Goal: Information Seeking & Learning: Learn about a topic

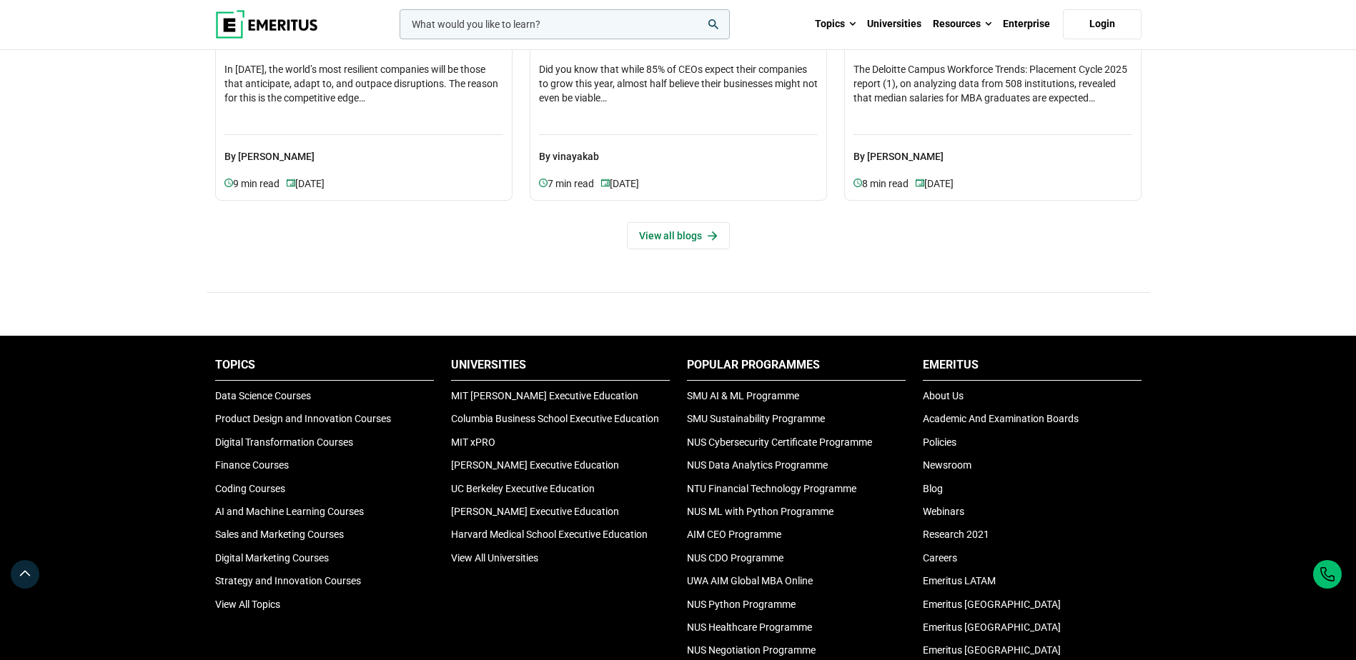
scroll to position [4667, 0]
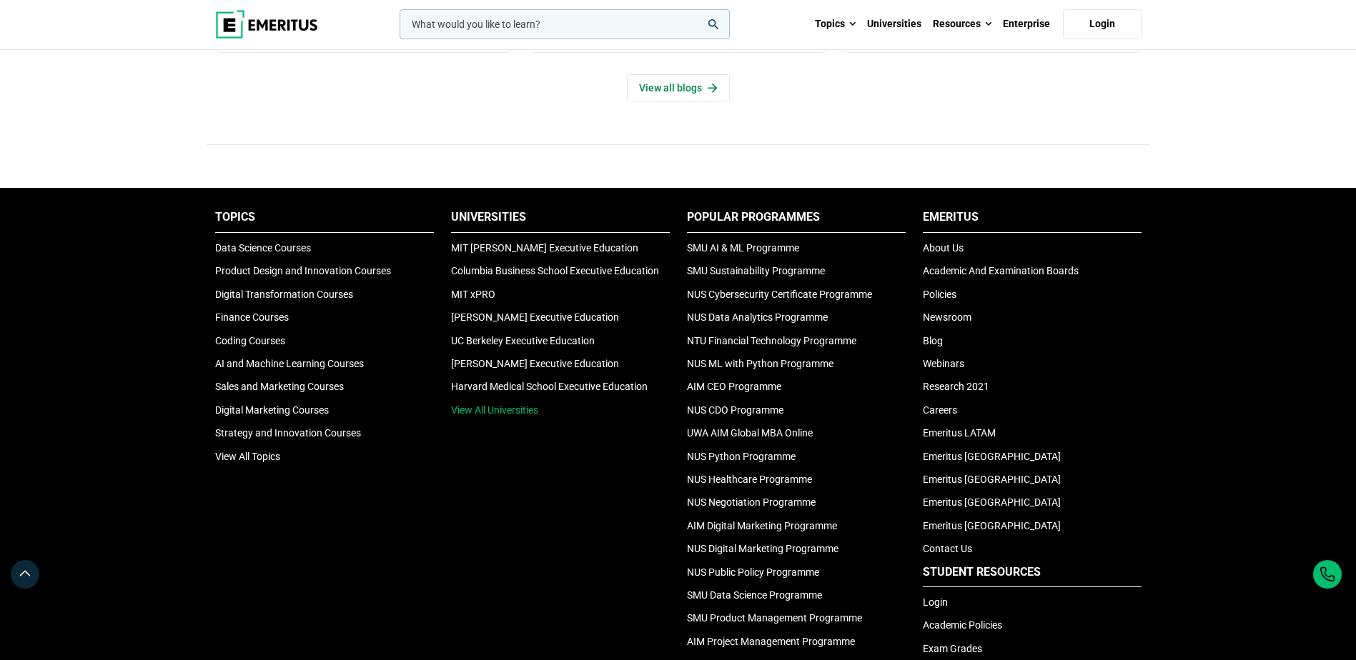
click at [497, 406] on link "View All Universities" at bounding box center [494, 409] width 87 height 11
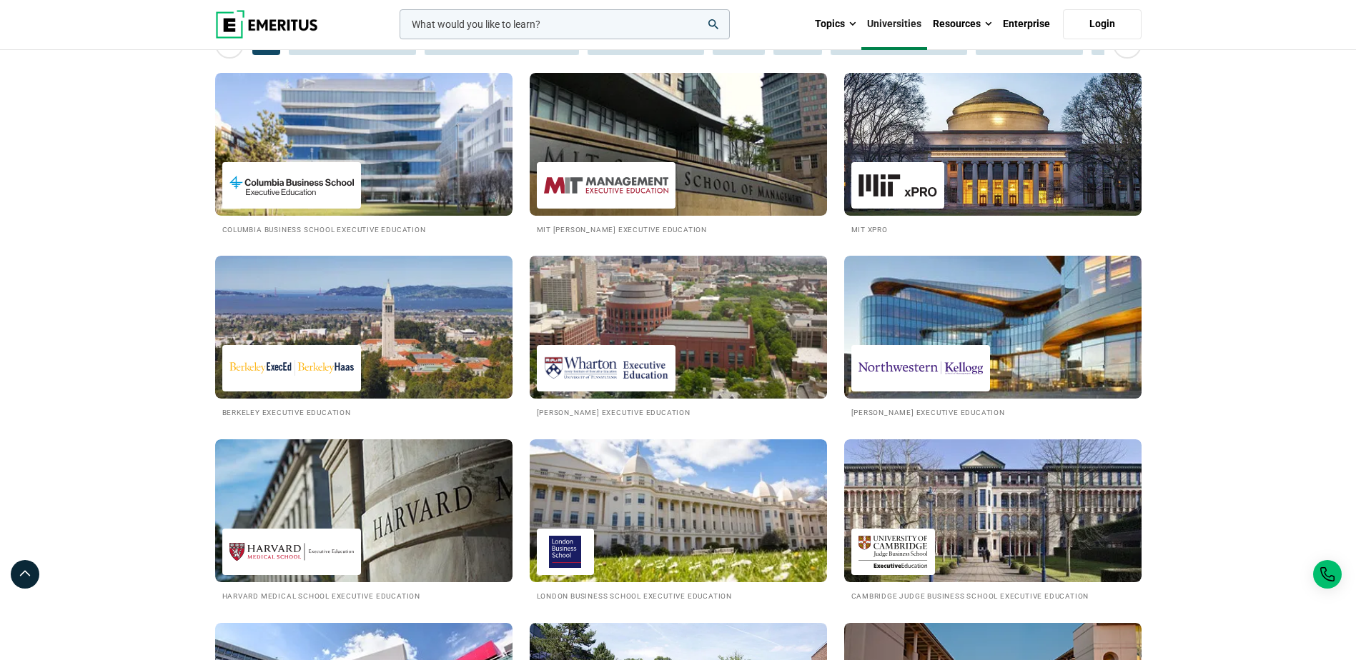
scroll to position [357, 0]
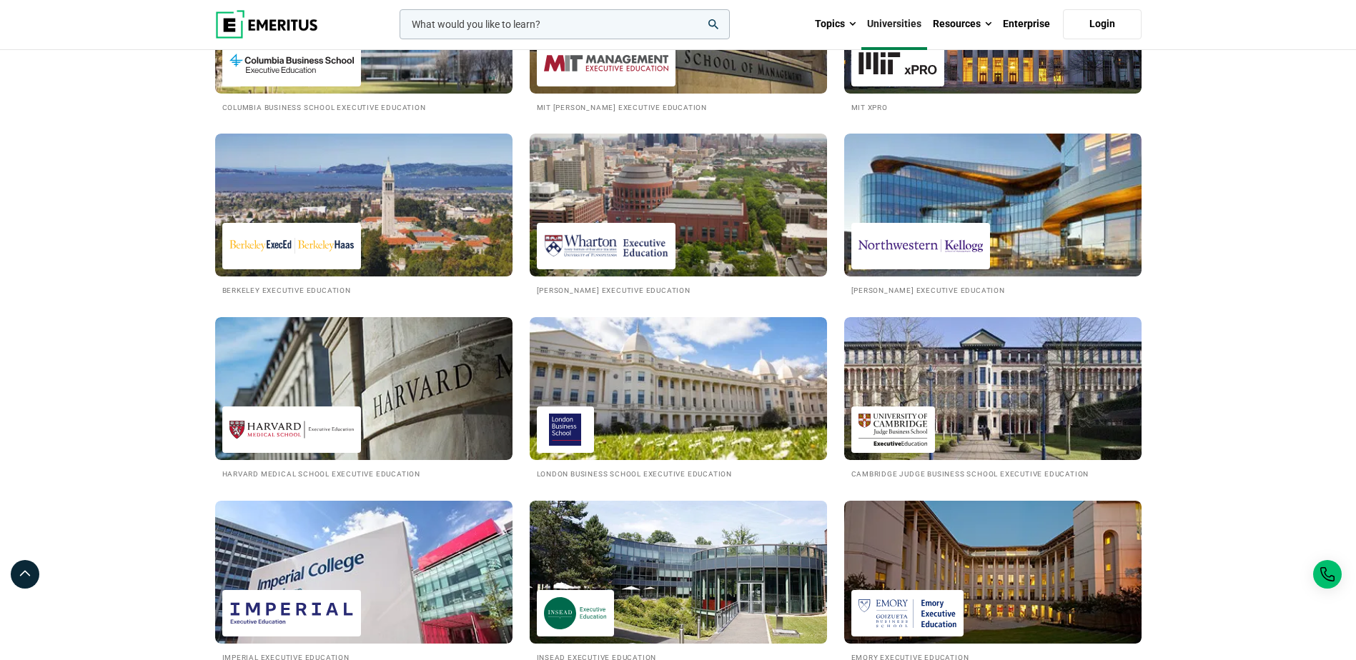
click at [635, 580] on img at bounding box center [678, 572] width 327 height 157
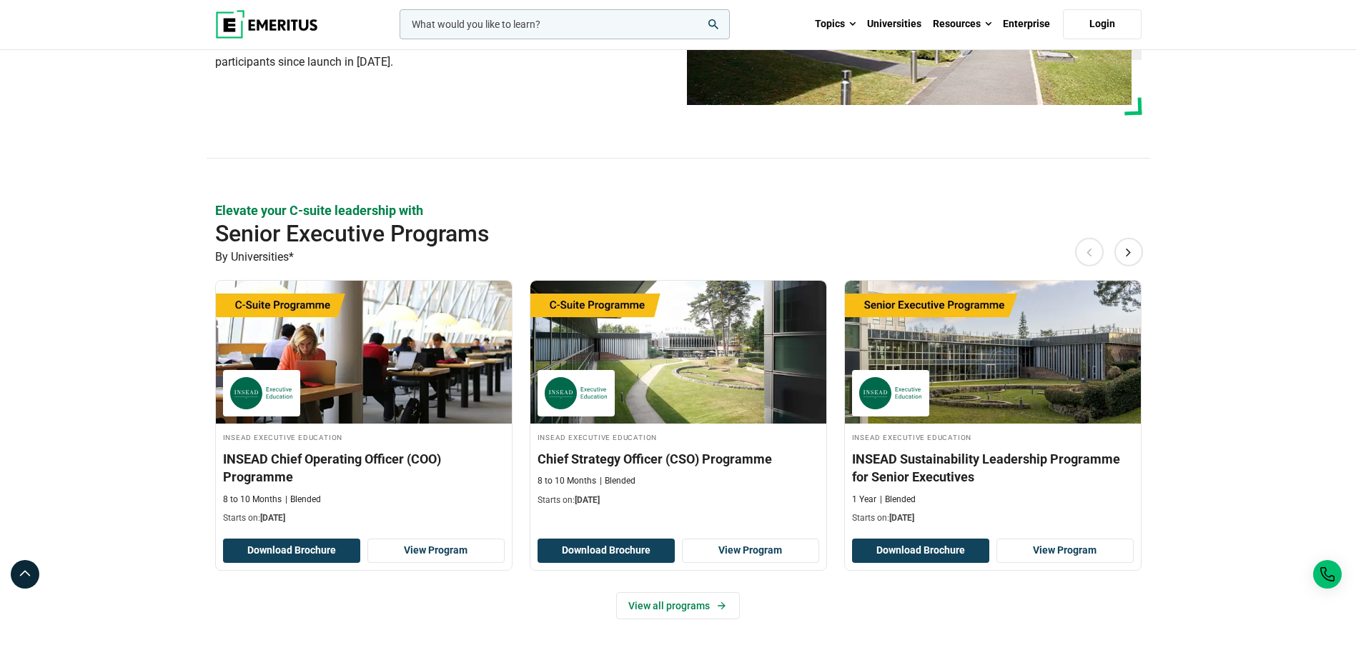
scroll to position [286, 0]
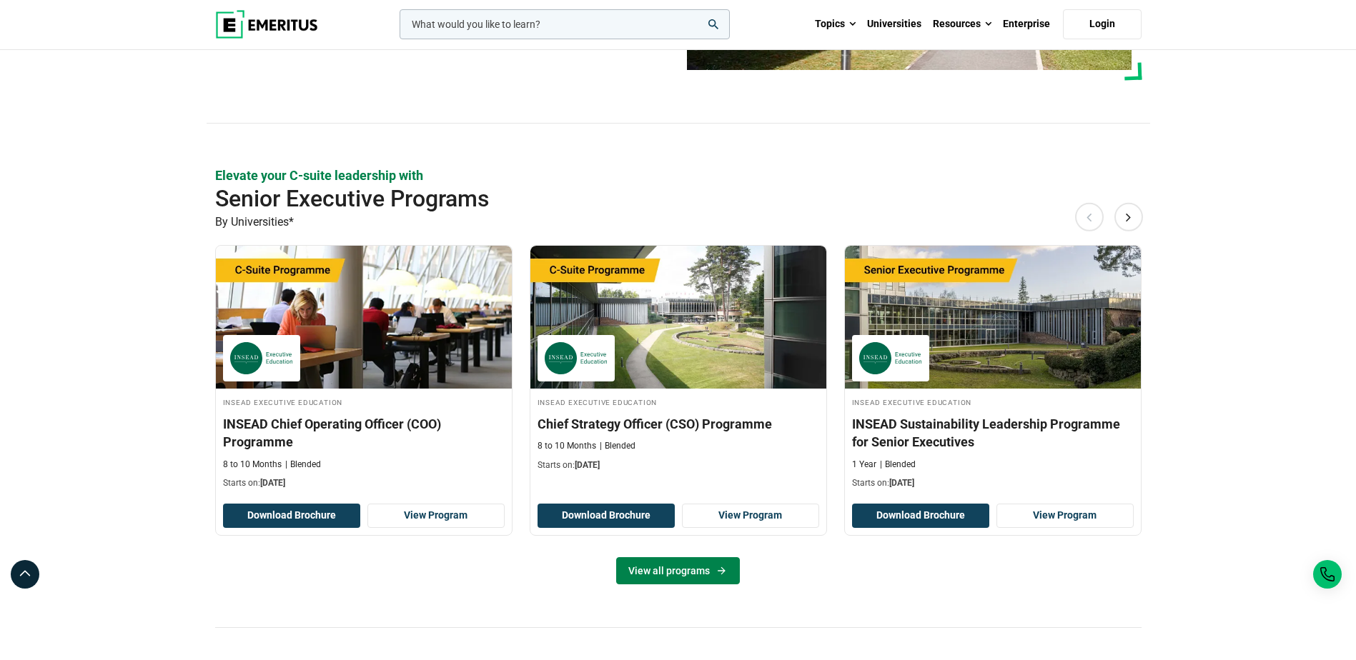
click at [659, 570] on link "View all programs" at bounding box center [678, 570] width 124 height 27
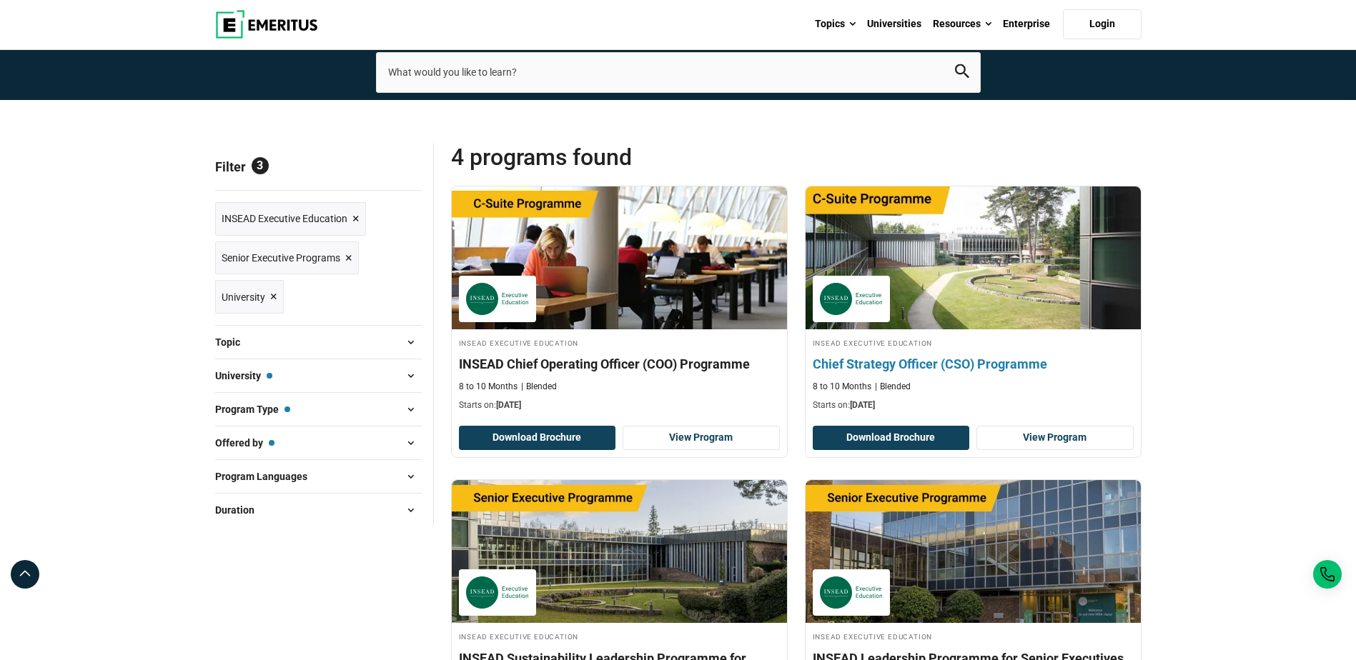
scroll to position [71, 0]
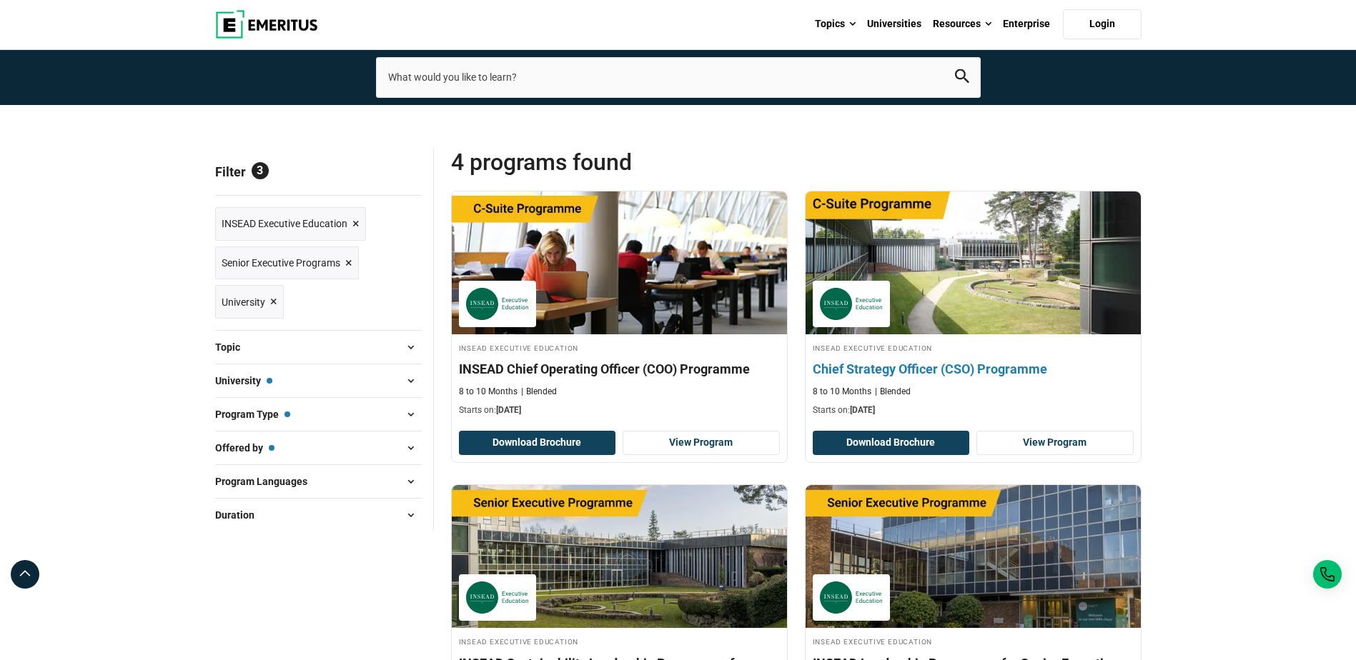
click at [892, 357] on div "INSEAD Executive Education Chief Strategy Officer (CSO) Programme 8 to 10 Month…" at bounding box center [972, 380] width 335 height 76
